Goal: Task Accomplishment & Management: Manage account settings

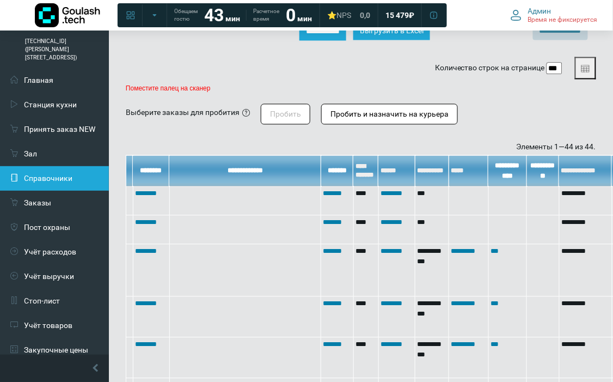
click at [66, 166] on link "Справочники" at bounding box center [54, 178] width 109 height 25
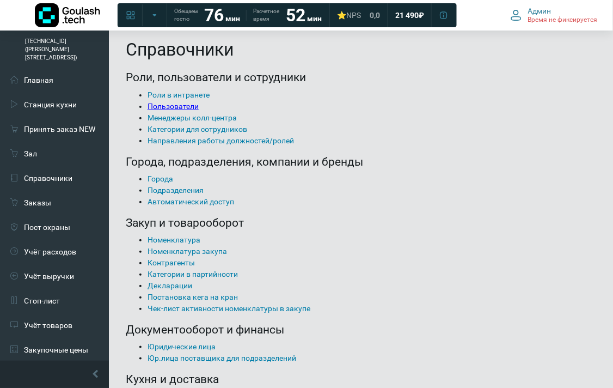
click at [177, 105] on link "Пользователи" at bounding box center [173, 106] width 51 height 9
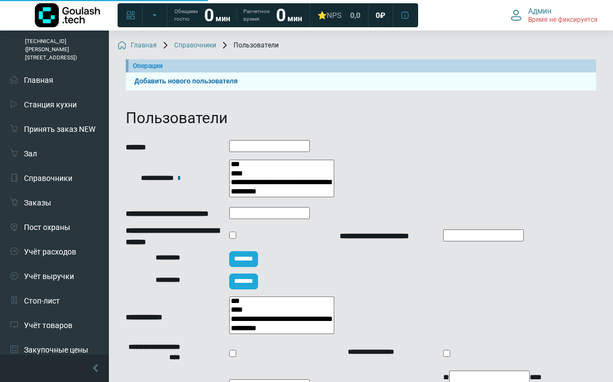
select select
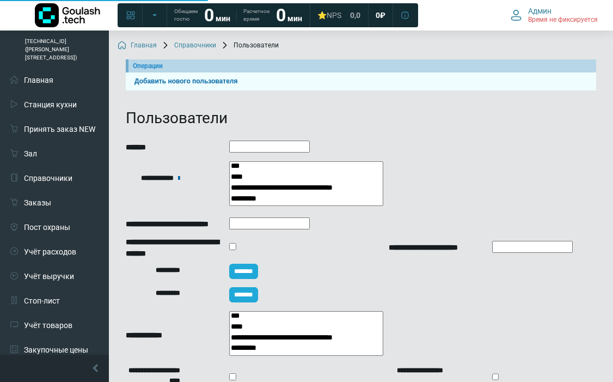
scroll to position [181, 0]
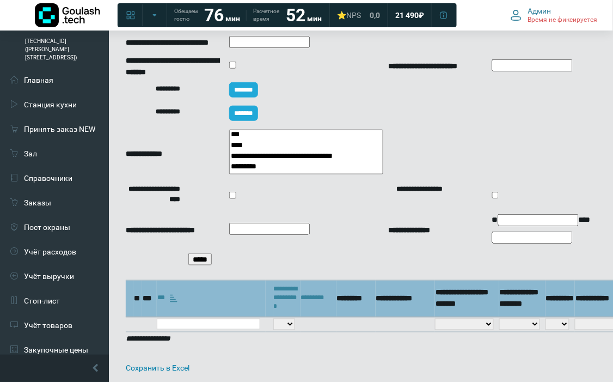
click at [194, 254] on input "*****" at bounding box center [199, 259] width 23 height 12
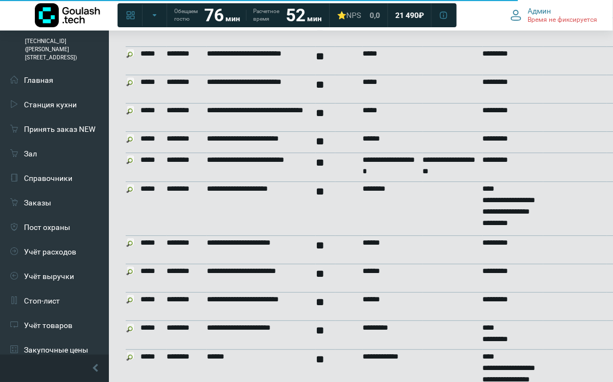
scroll to position [878, 0]
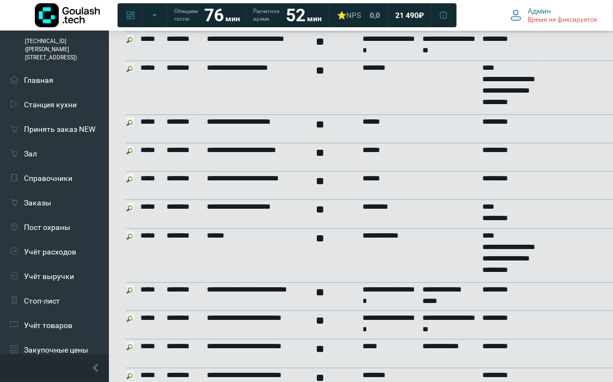
click at [130, 231] on img at bounding box center [130, 235] width 9 height 9
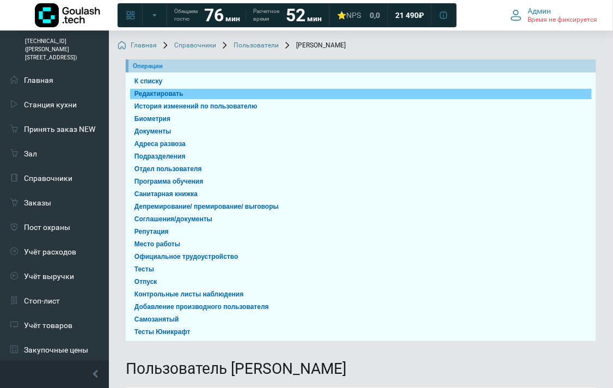
click at [182, 90] on link "Редактировать" at bounding box center [361, 94] width 462 height 10
click at [155, 93] on link "Редактировать" at bounding box center [361, 94] width 462 height 10
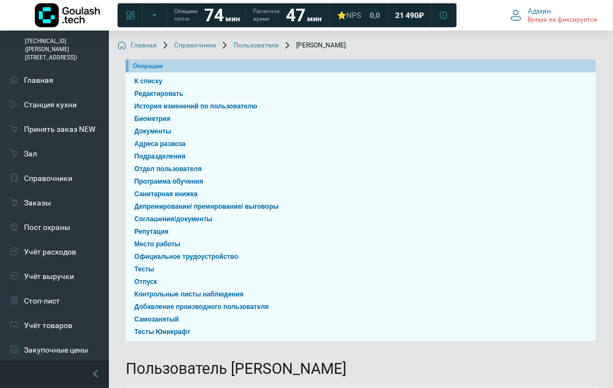
scroll to position [302, 0]
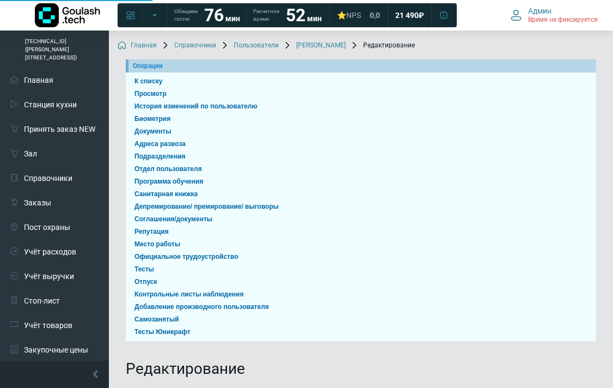
scroll to position [132, 0]
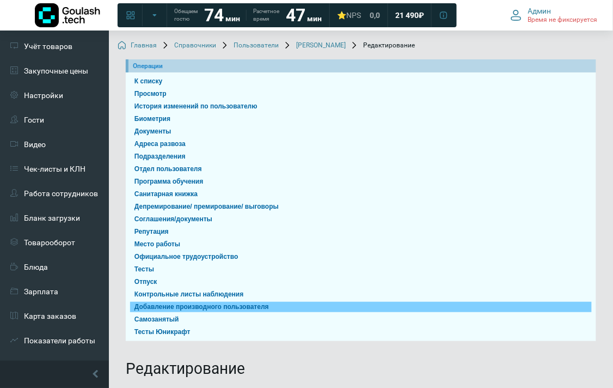
scroll to position [132, 0]
